Goal: Information Seeking & Learning: Learn about a topic

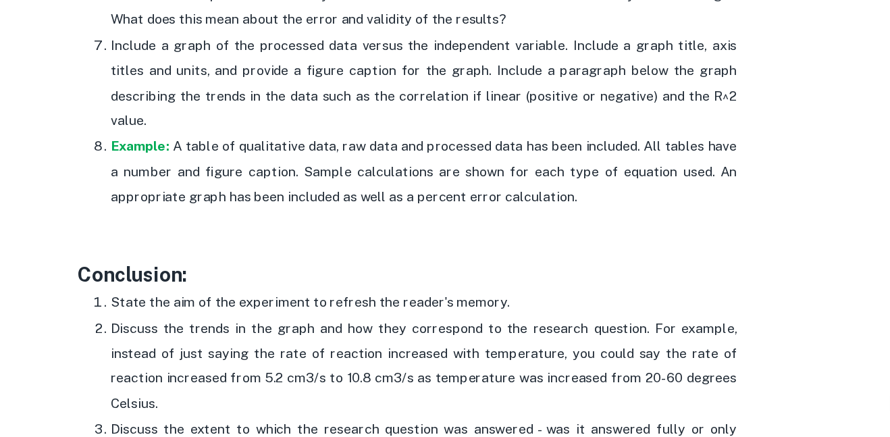
scroll to position [3355, 0]
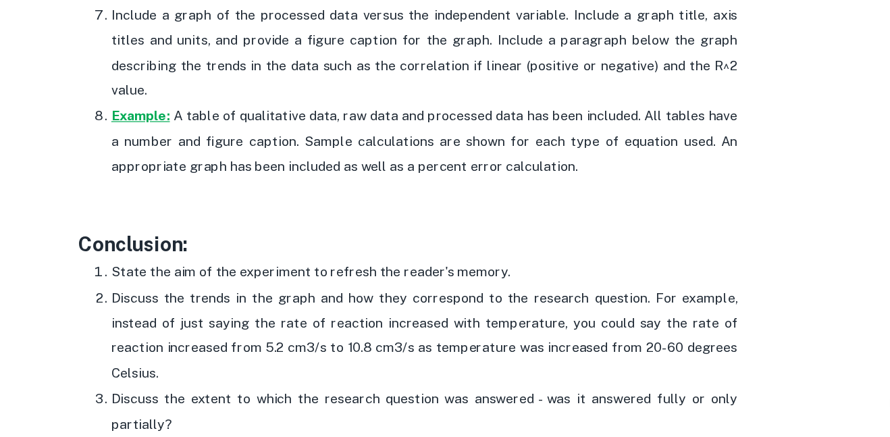
click at [212, 167] on strong "Example:" at bounding box center [226, 173] width 48 height 13
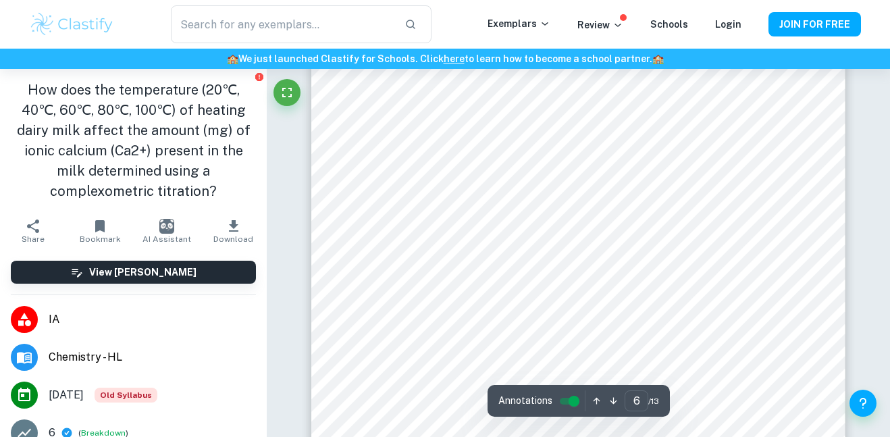
scroll to position [3817, 0]
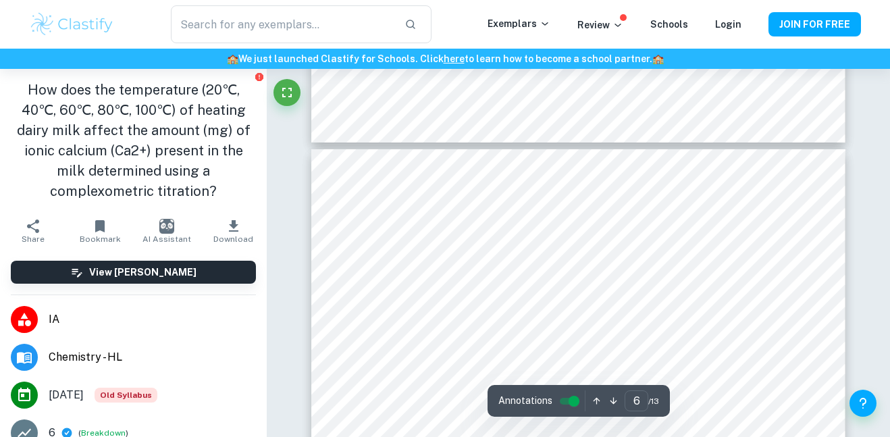
type input "7"
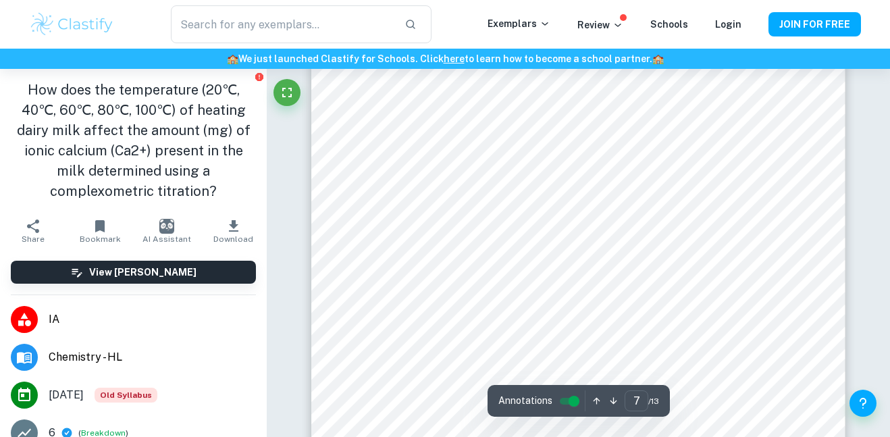
scroll to position [4690, 0]
